Goal: Transaction & Acquisition: Purchase product/service

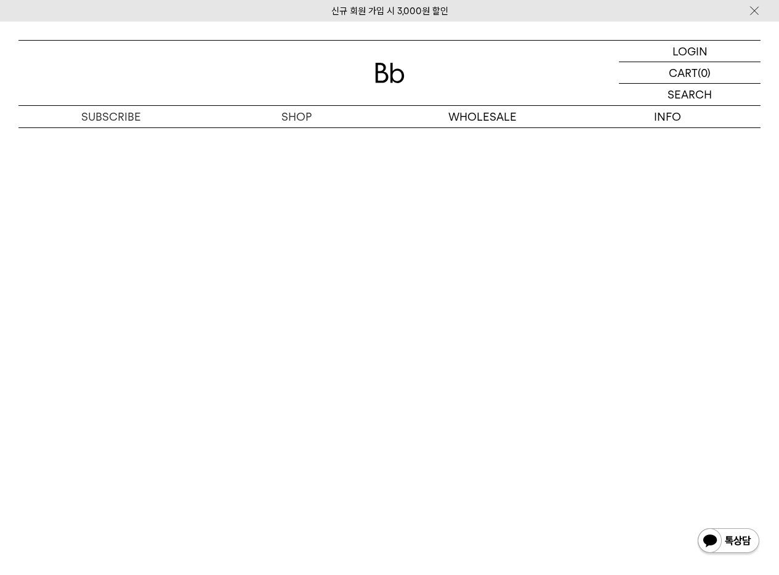
scroll to position [5467, 0]
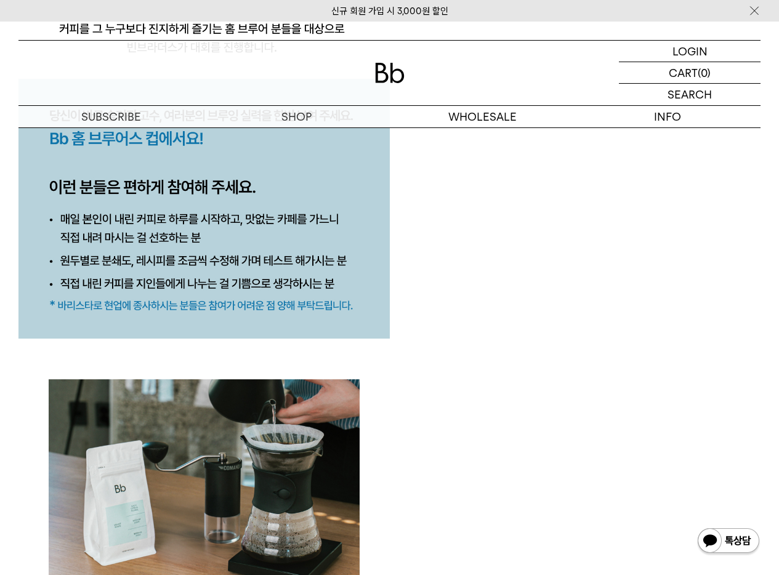
scroll to position [1319, 0]
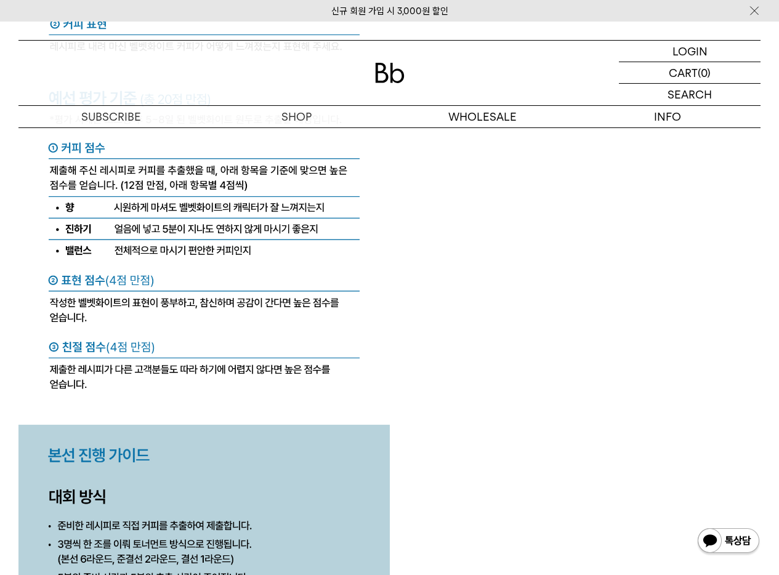
scroll to position [4966, 0]
